Goal: Task Accomplishment & Management: Use online tool/utility

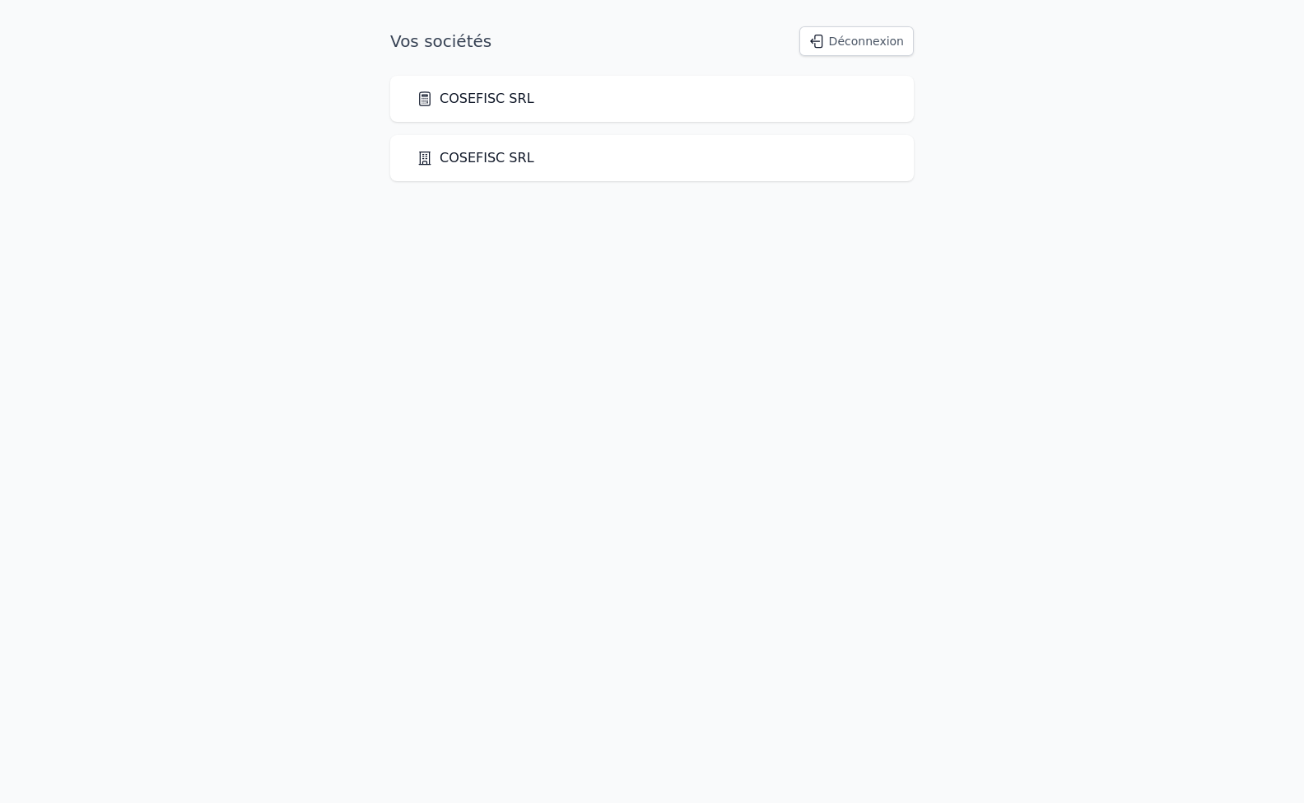
click at [491, 96] on link "COSEFISC SRL" at bounding box center [476, 99] width 118 height 20
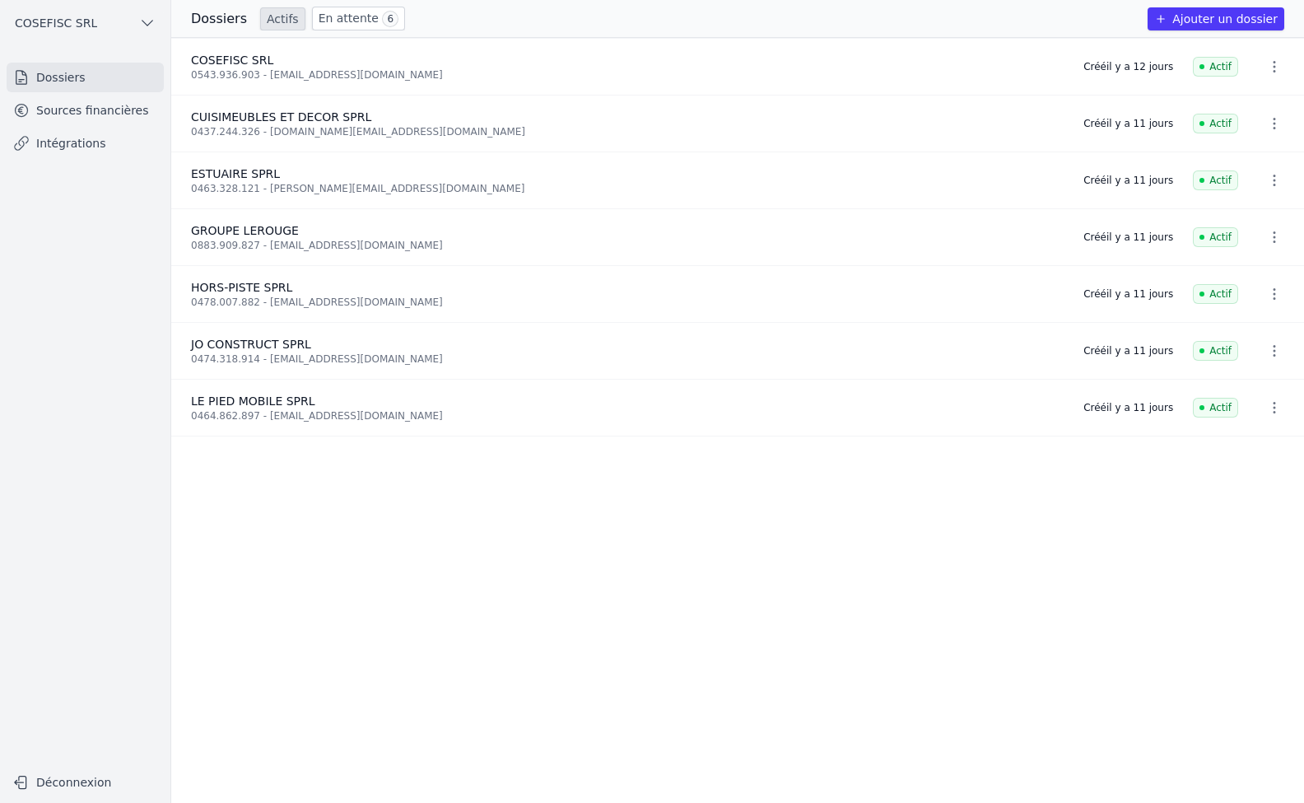
click at [55, 140] on link "Intégrations" at bounding box center [85, 143] width 157 height 30
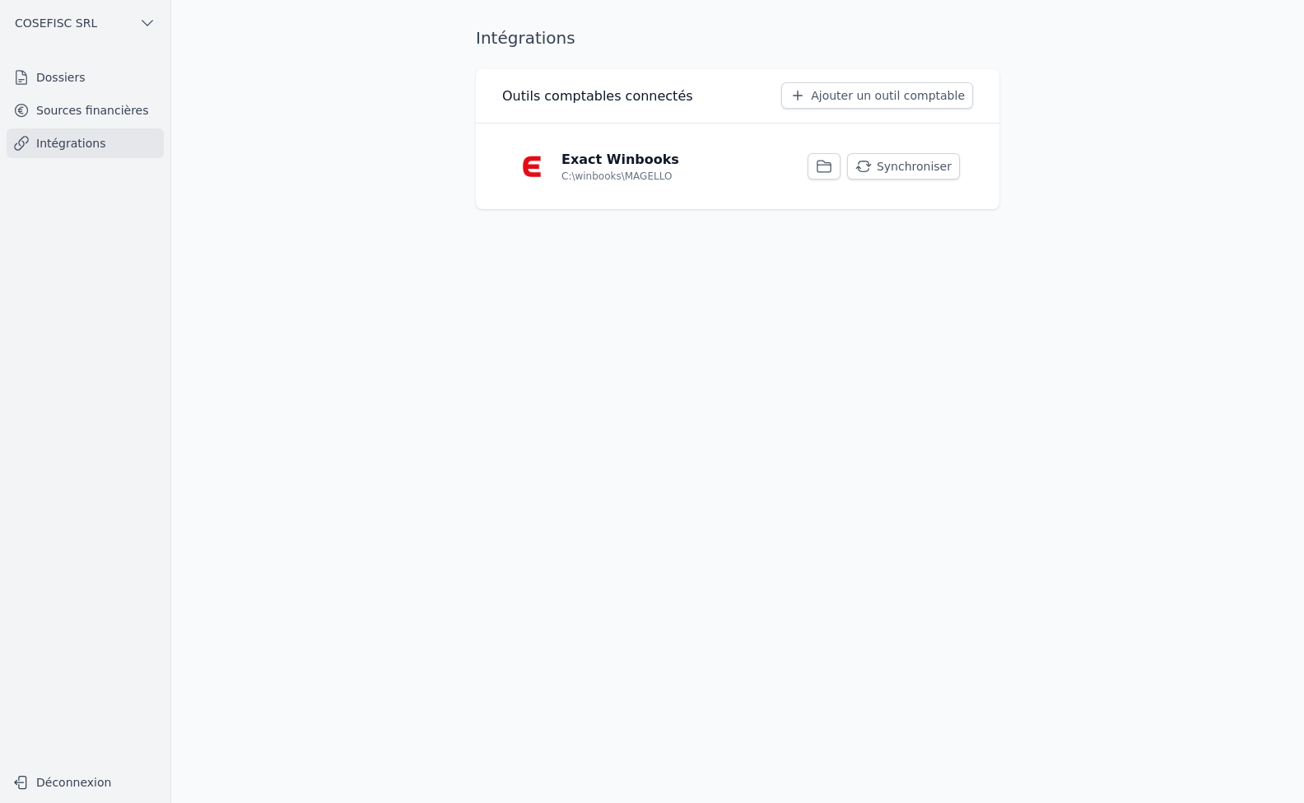
click at [911, 168] on button "Synchroniser" at bounding box center [903, 166] width 113 height 26
click at [79, 108] on link "Sources financières" at bounding box center [85, 110] width 157 height 30
